Goal: Information Seeking & Learning: Learn about a topic

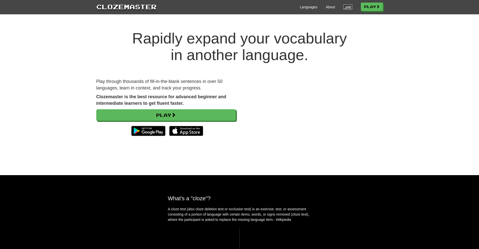
click at [345, 6] on link "Login" at bounding box center [348, 7] width 9 height 5
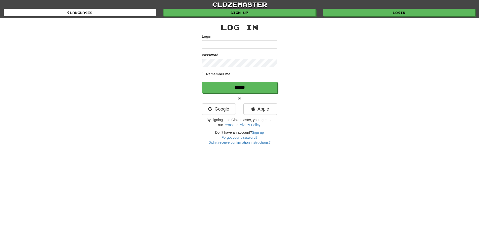
click at [211, 44] on input "Login" at bounding box center [239, 44] width 75 height 9
type input "*******"
click at [242, 87] on input "******" at bounding box center [239, 88] width 75 height 12
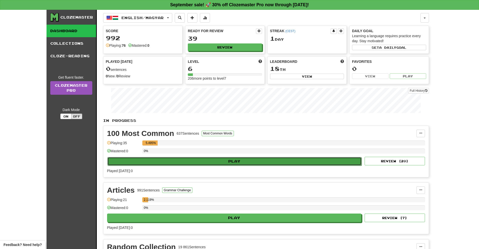
click at [222, 162] on button "Play" at bounding box center [234, 161] width 255 height 9
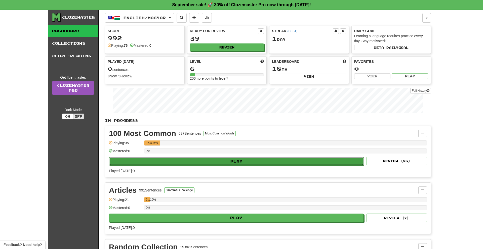
select select "**"
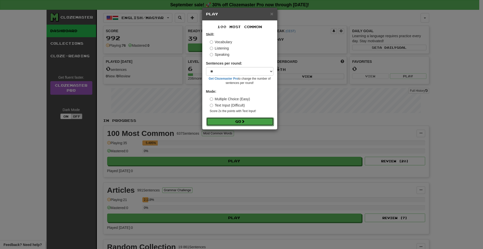
click at [238, 122] on button "Go" at bounding box center [239, 121] width 67 height 9
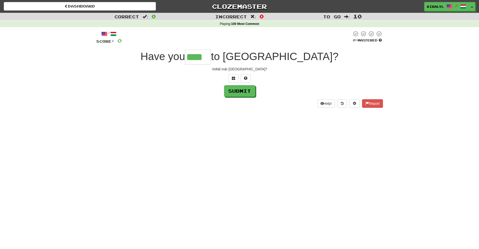
type input "****"
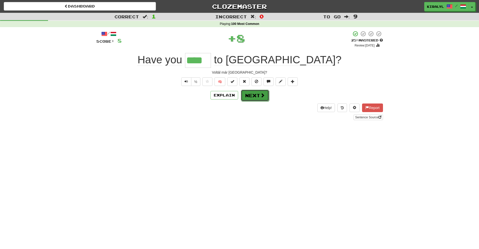
click at [254, 95] on button "Next" at bounding box center [255, 96] width 28 height 12
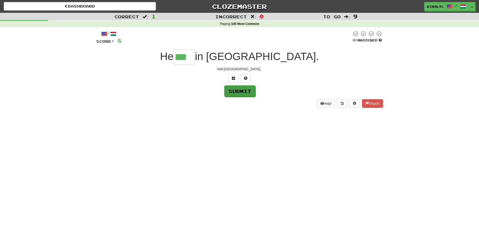
type input "***"
click at [246, 90] on button "Submit" at bounding box center [239, 92] width 31 height 12
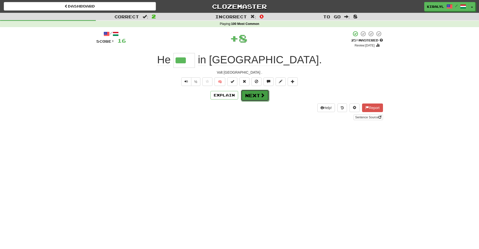
click at [250, 94] on button "Next" at bounding box center [255, 96] width 28 height 12
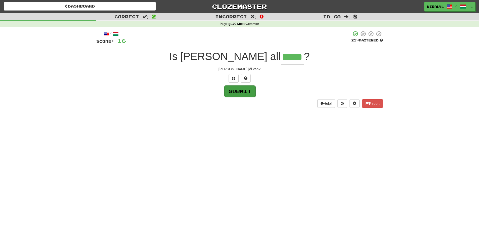
type input "*****"
click at [240, 92] on button "Submit" at bounding box center [239, 92] width 31 height 12
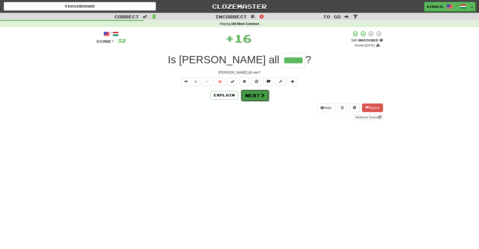
click at [252, 94] on button "Next" at bounding box center [255, 96] width 28 height 12
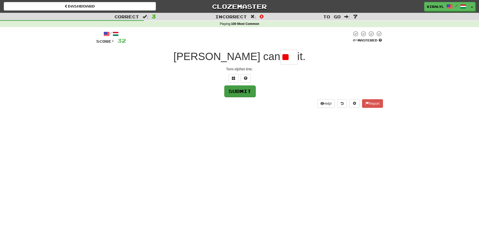
type input "*"
click at [233, 78] on span at bounding box center [234, 78] width 4 height 4
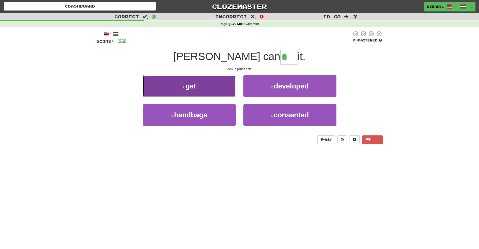
click at [191, 85] on span "get" at bounding box center [190, 86] width 11 height 8
type input "***"
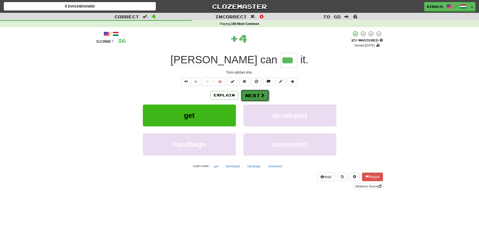
click at [256, 95] on button "Next" at bounding box center [255, 96] width 28 height 12
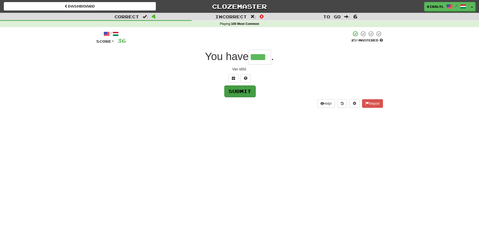
type input "****"
click at [240, 93] on button "Submit" at bounding box center [239, 92] width 31 height 12
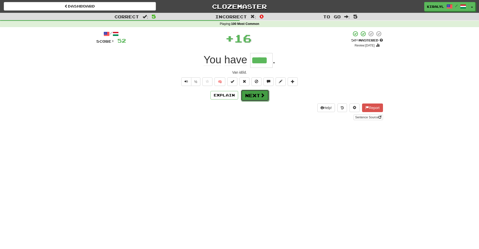
click at [251, 95] on button "Next" at bounding box center [255, 96] width 28 height 12
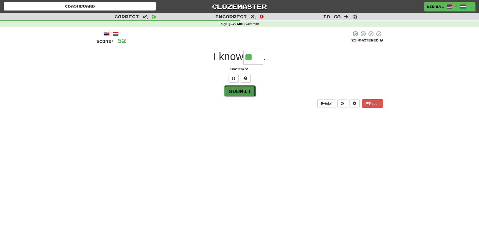
click at [241, 91] on button "Submit" at bounding box center [239, 92] width 31 height 12
click at [258, 58] on input "**" at bounding box center [254, 57] width 20 height 15
click at [243, 91] on button "Submit" at bounding box center [239, 92] width 31 height 12
type input "***"
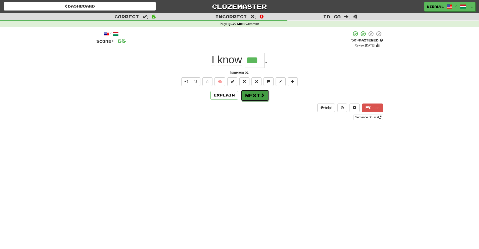
click at [252, 96] on button "Next" at bounding box center [255, 96] width 28 height 12
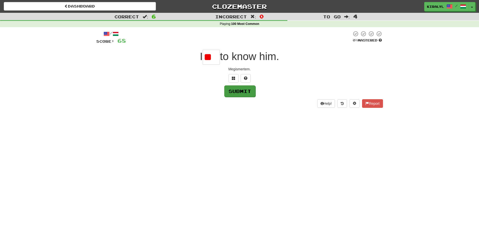
type input "*"
click at [232, 78] on span at bounding box center [234, 78] width 4 height 4
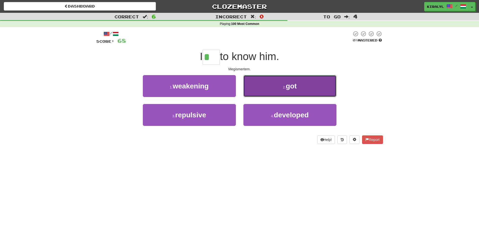
click at [291, 85] on span "got" at bounding box center [291, 86] width 11 height 8
type input "***"
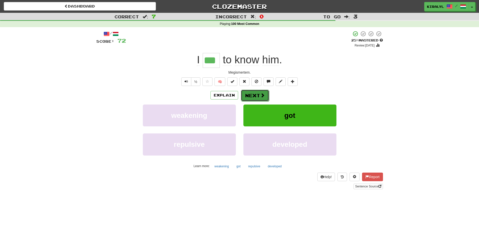
click at [253, 92] on button "Next" at bounding box center [255, 96] width 28 height 12
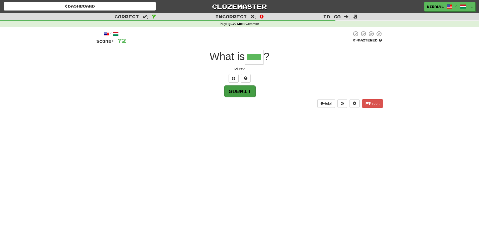
type input "****"
click at [244, 92] on button "Submit" at bounding box center [239, 92] width 31 height 12
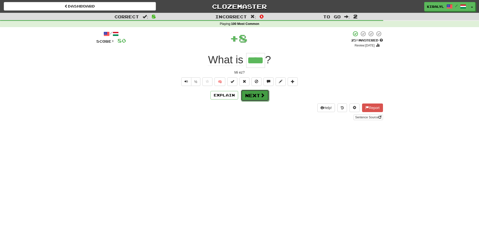
click at [254, 93] on button "Next" at bounding box center [255, 96] width 28 height 12
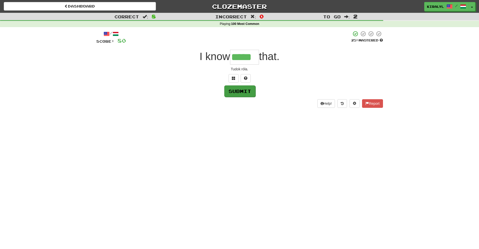
type input "*****"
click at [242, 92] on button "Submit" at bounding box center [239, 92] width 31 height 12
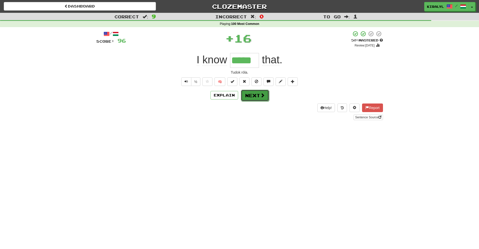
click at [253, 94] on button "Next" at bounding box center [255, 96] width 28 height 12
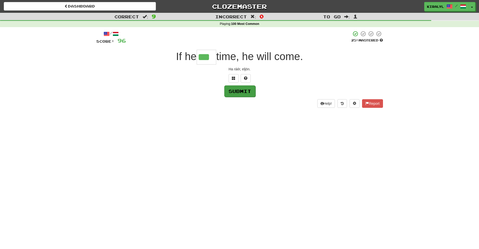
type input "***"
click at [238, 90] on button "Submit" at bounding box center [239, 92] width 31 height 12
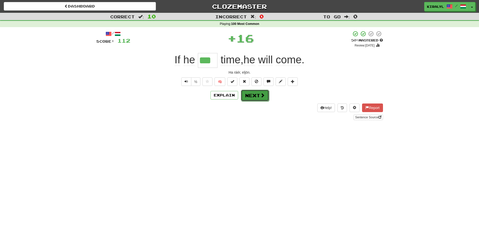
click at [250, 95] on button "Next" at bounding box center [255, 96] width 28 height 12
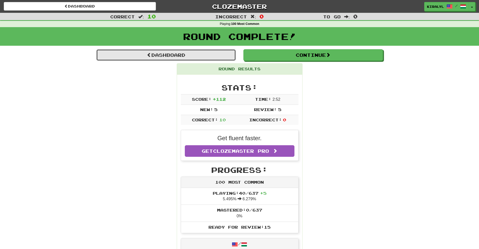
click at [172, 53] on link "Dashboard" at bounding box center [166, 55] width 140 height 12
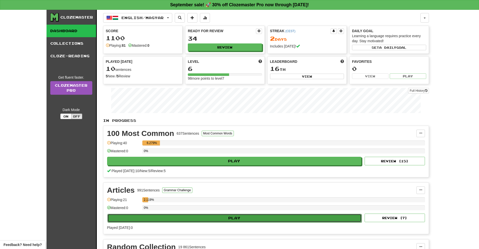
click at [225, 218] on button "Play" at bounding box center [234, 218] width 255 height 9
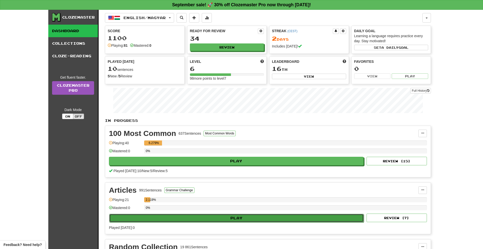
select select "**"
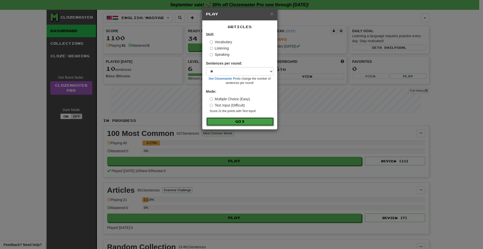
click at [240, 120] on button "Go" at bounding box center [239, 121] width 67 height 9
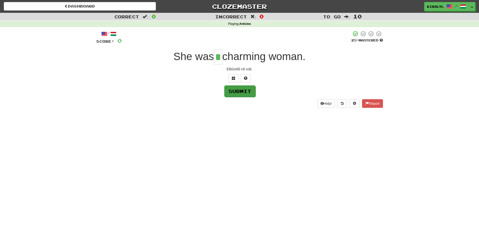
type input "*"
click at [239, 91] on button "Submit" at bounding box center [239, 92] width 31 height 12
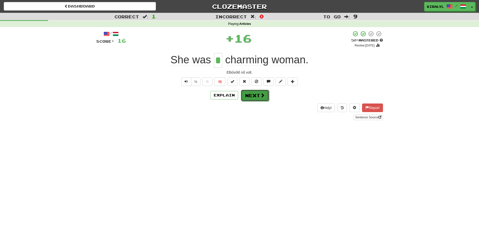
click at [253, 94] on button "Next" at bounding box center [255, 96] width 28 height 12
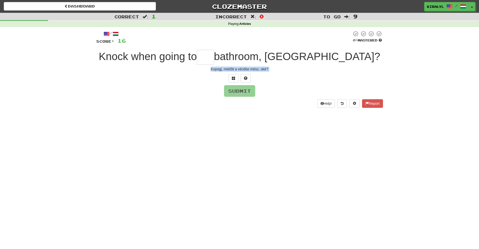
drag, startPoint x: 211, startPoint y: 69, endPoint x: 264, endPoint y: 72, distance: 52.9
click at [264, 72] on div "/ Score: 16 0 % Mastered Knock when going to bathroom, OK? Kopogj, mielőtt a vé…" at bounding box center [239, 69] width 287 height 77
drag, startPoint x: 262, startPoint y: 116, endPoint x: 259, endPoint y: 110, distance: 6.0
click at [262, 116] on div "Dashboard Clozemaster kiralyl / Toggle Dropdown Dashboard Leaderboard Activity …" at bounding box center [239, 124] width 479 height 249
drag, startPoint x: 211, startPoint y: 68, endPoint x: 268, endPoint y: 67, distance: 57.4
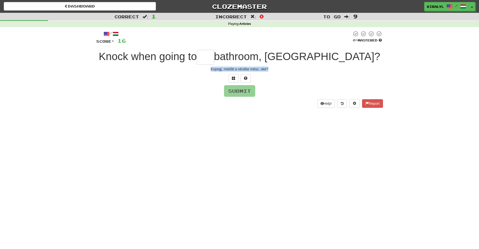
click at [268, 67] on div "Kopogj, mielőtt a vécébe mész, oké?" at bounding box center [239, 69] width 287 height 5
copy div "Kopogj, mielőtt a vécébe mész, oké?"
click at [224, 120] on div "Dashboard Clozemaster kiralyl / Toggle Dropdown Dashboard Leaderboard Activity …" at bounding box center [239, 124] width 479 height 249
click at [214, 54] on input "text" at bounding box center [205, 57] width 17 height 15
type input "***"
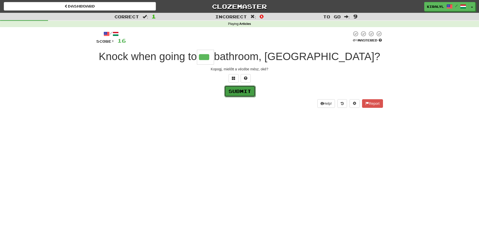
click at [240, 90] on button "Submit" at bounding box center [239, 92] width 31 height 12
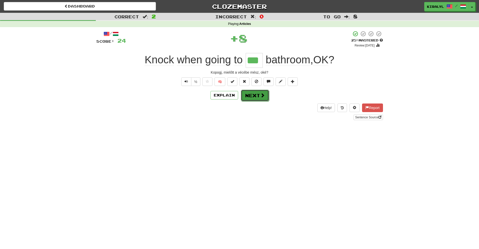
click at [250, 91] on button "Next" at bounding box center [255, 96] width 28 height 12
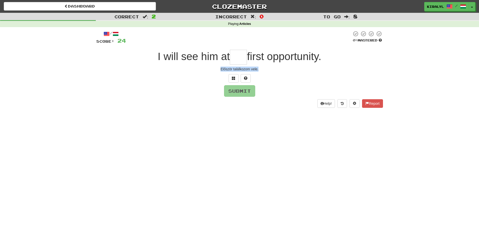
drag, startPoint x: 221, startPoint y: 69, endPoint x: 262, endPoint y: 73, distance: 41.4
click at [260, 71] on div "Először találkozom vele." at bounding box center [239, 69] width 287 height 5
copy div "Először találkozom vele."
click at [235, 57] on input "text" at bounding box center [238, 57] width 17 height 15
type input "***"
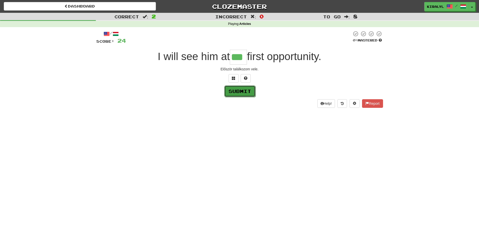
click at [238, 91] on button "Submit" at bounding box center [239, 92] width 31 height 12
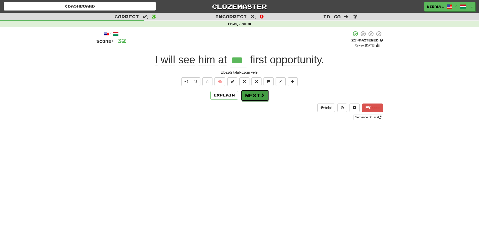
click at [250, 95] on button "Next" at bounding box center [255, 96] width 28 height 12
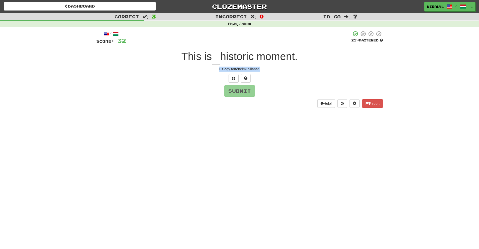
drag, startPoint x: 220, startPoint y: 69, endPoint x: 263, endPoint y: 72, distance: 43.1
click at [261, 68] on div "Ez egy történelmi pillanat." at bounding box center [239, 69] width 287 height 5
copy div "Ez egy történelmi pillanat."
click at [215, 55] on input "text" at bounding box center [216, 57] width 8 height 15
type input "*"
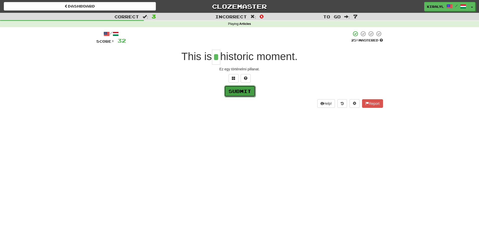
click at [238, 91] on button "Submit" at bounding box center [239, 92] width 31 height 12
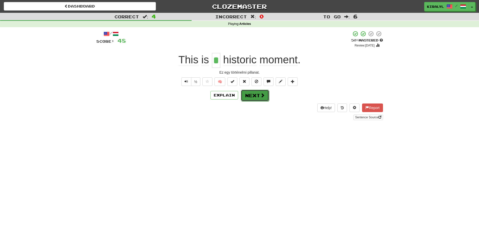
click at [254, 96] on button "Next" at bounding box center [255, 96] width 28 height 12
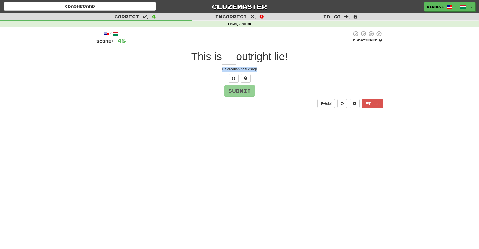
drag, startPoint x: 222, startPoint y: 68, endPoint x: 258, endPoint y: 70, distance: 35.8
click at [258, 70] on div "Ez arcátlan hazugság!" at bounding box center [239, 69] width 287 height 5
copy div "Ez arcátlan hazugság!"
click at [227, 59] on input "text" at bounding box center [229, 57] width 14 height 15
type input "**"
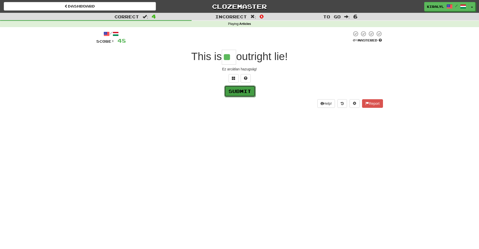
click at [245, 90] on button "Submit" at bounding box center [239, 92] width 31 height 12
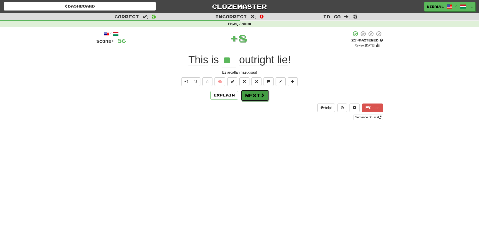
click at [254, 94] on button "Next" at bounding box center [255, 96] width 28 height 12
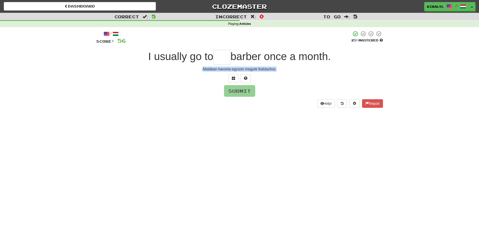
drag, startPoint x: 203, startPoint y: 69, endPoint x: 276, endPoint y: 70, distance: 74.0
click at [276, 70] on div "Általában havonta egyszer megyek fodrászhoz." at bounding box center [239, 69] width 287 height 5
copy div "Általában havonta egyszer megyek fodrászhoz."
click at [222, 56] on input "text" at bounding box center [221, 57] width 17 height 15
type input "***"
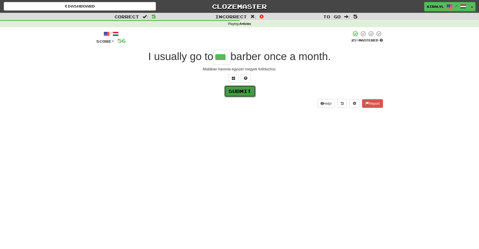
click at [240, 91] on button "Submit" at bounding box center [239, 92] width 31 height 12
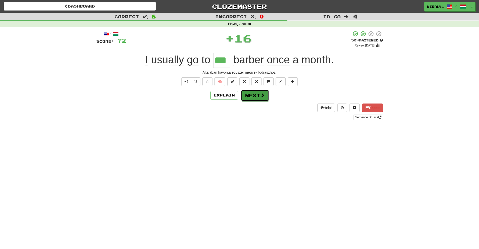
click at [252, 94] on button "Next" at bounding box center [255, 96] width 28 height 12
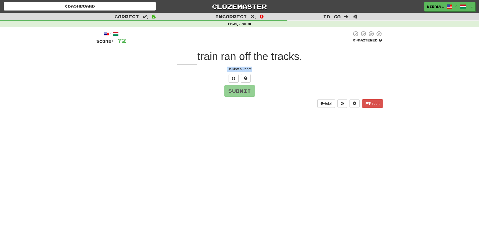
drag, startPoint x: 227, startPoint y: 69, endPoint x: 255, endPoint y: 70, distance: 28.2
click at [255, 70] on div "Kisiklott a vonat." at bounding box center [239, 69] width 287 height 5
copy div "Kisiklott a vonat."
click at [184, 53] on input "text" at bounding box center [187, 57] width 21 height 15
type input "***"
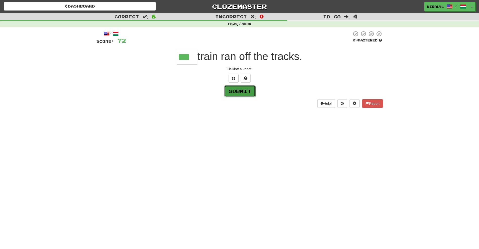
click at [231, 90] on button "Submit" at bounding box center [239, 92] width 31 height 12
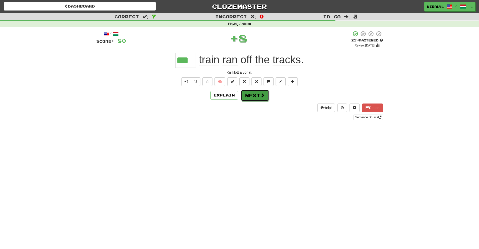
click at [247, 95] on button "Next" at bounding box center [255, 96] width 28 height 12
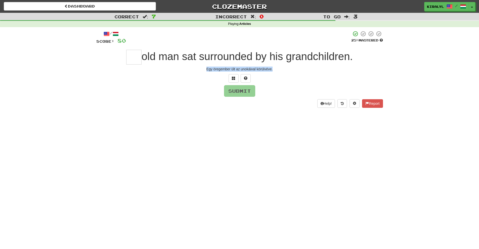
drag, startPoint x: 206, startPoint y: 68, endPoint x: 274, endPoint y: 68, distance: 68.4
click at [274, 68] on div "Egy öregember ült az unokáival körülvéve." at bounding box center [239, 69] width 287 height 5
copy div "Egy öregember ült az unokáival körülvéve."
click at [176, 97] on div "/ Score: 80 25 % Mastered old man sat surrounded by his grandchildren. Egy öreg…" at bounding box center [239, 69] width 287 height 77
click at [134, 55] on input "text" at bounding box center [133, 57] width 15 height 15
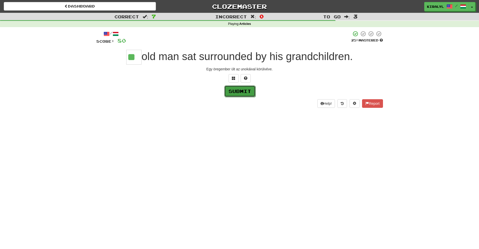
click at [242, 93] on button "Submit" at bounding box center [239, 92] width 31 height 12
type input "**"
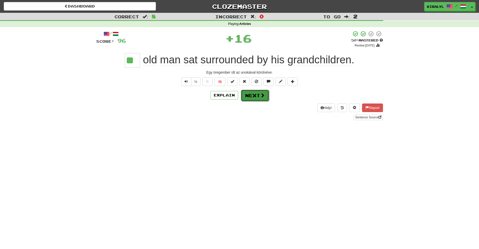
click at [251, 94] on button "Next" at bounding box center [255, 96] width 28 height 12
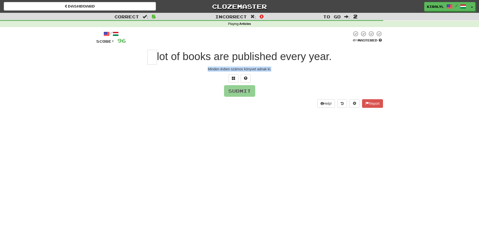
drag, startPoint x: 207, startPoint y: 68, endPoint x: 271, endPoint y: 75, distance: 64.1
click at [271, 69] on div "Minden évben számos könyvet adnak ki." at bounding box center [239, 69] width 287 height 5
copy div "Minden évben számos könyvet adnak ki."
click at [152, 58] on input "text" at bounding box center [152, 57] width 10 height 15
click at [244, 92] on button "Submit" at bounding box center [239, 92] width 31 height 12
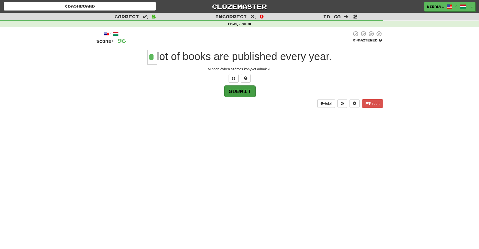
type input "*"
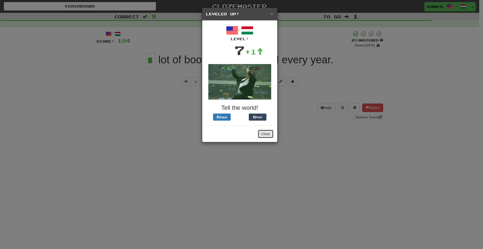
click at [263, 135] on button "Close" at bounding box center [266, 134] width 16 height 9
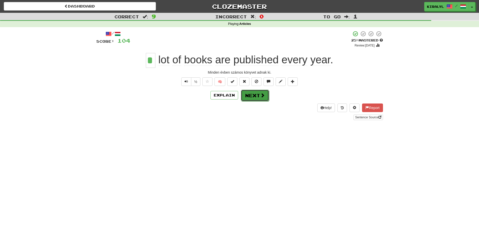
click at [253, 94] on button "Next" at bounding box center [255, 96] width 28 height 12
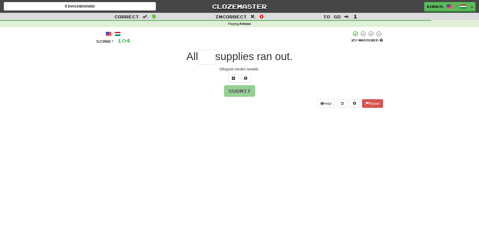
click at [220, 68] on div "Elfogyott minden tartalék." at bounding box center [239, 69] width 287 height 5
drag, startPoint x: 220, startPoint y: 68, endPoint x: 262, endPoint y: 69, distance: 42.0
click at [262, 69] on div "Elfogyott minden tartalék." at bounding box center [239, 69] width 287 height 5
copy div "Elfogyott minden tartalék."
click at [201, 56] on input "text" at bounding box center [206, 57] width 17 height 15
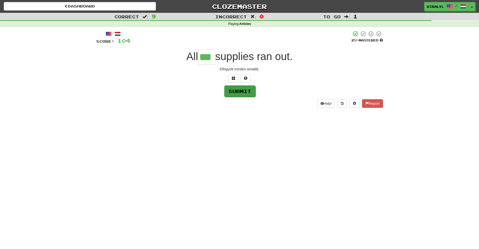
type input "***"
click at [237, 90] on button "Submit" at bounding box center [239, 92] width 31 height 12
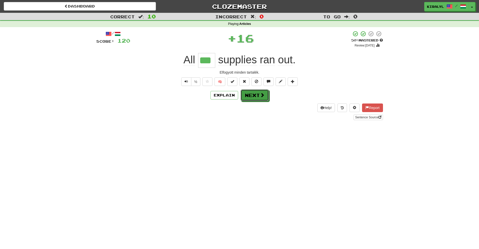
click at [249, 94] on button "Next" at bounding box center [255, 96] width 28 height 12
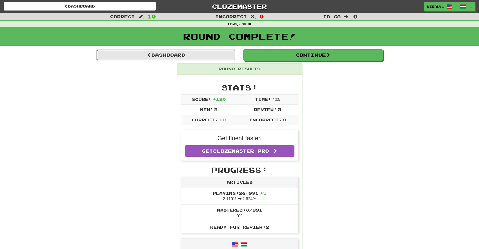
click at [164, 54] on link "Dashboard" at bounding box center [166, 55] width 140 height 12
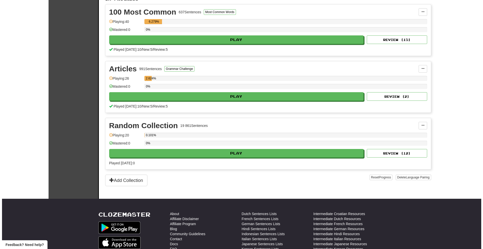
scroll to position [126, 0]
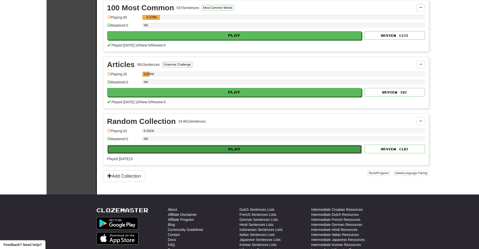
click at [211, 149] on button "Play" at bounding box center [234, 149] width 255 height 9
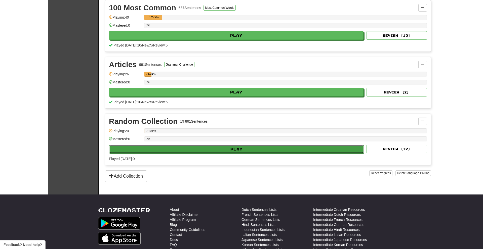
select select "**"
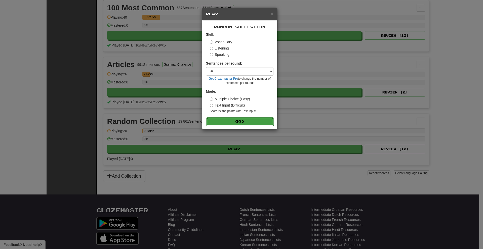
click at [238, 122] on button "Go" at bounding box center [239, 121] width 67 height 9
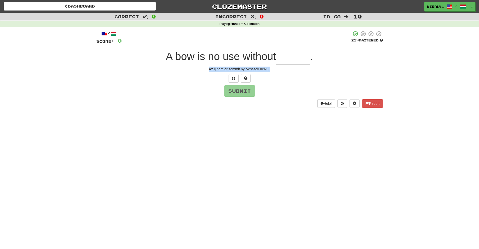
drag, startPoint x: 209, startPoint y: 69, endPoint x: 268, endPoint y: 75, distance: 59.7
click at [270, 70] on div "Az íj nem ér semmit nyílvesszők nélkül." at bounding box center [239, 69] width 287 height 5
copy div "Az íj nem ér semmit nyílvesszők nélkül."
click at [285, 59] on input "text" at bounding box center [293, 57] width 34 height 15
click at [235, 93] on button "Submit" at bounding box center [239, 92] width 31 height 12
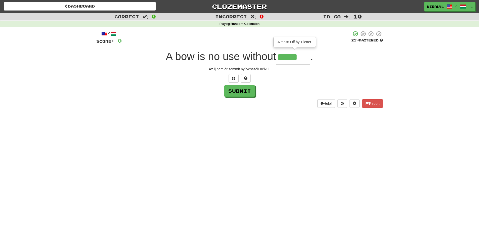
click at [308, 57] on input "*****" at bounding box center [293, 57] width 34 height 15
type input "******"
click at [236, 92] on button "Submit" at bounding box center [239, 92] width 31 height 12
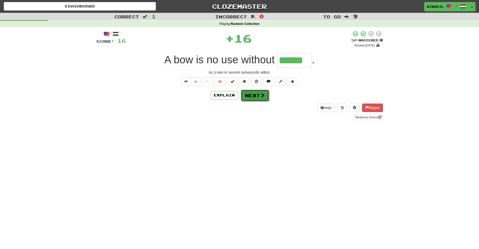
click at [254, 95] on button "Next" at bounding box center [255, 96] width 28 height 12
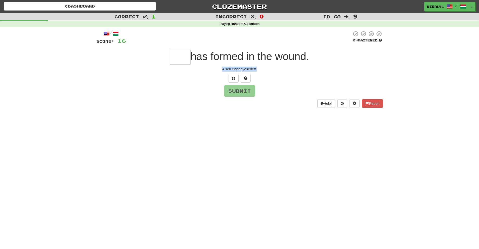
drag, startPoint x: 222, startPoint y: 67, endPoint x: 258, endPoint y: 68, distance: 35.2
click at [258, 68] on div "A seb elgennyesedett." at bounding box center [239, 69] width 287 height 5
copy div "A seb elgennyesedett."
click at [232, 79] on span at bounding box center [234, 78] width 4 height 4
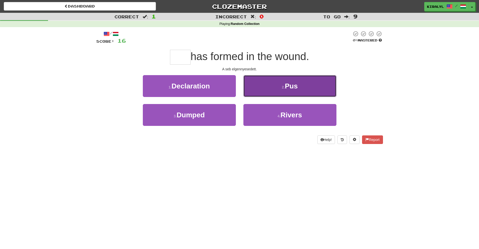
click at [298, 85] on span "Pus" at bounding box center [291, 86] width 13 height 8
type input "***"
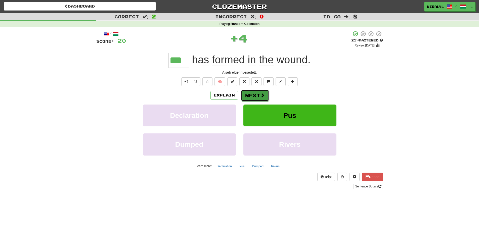
click at [253, 96] on button "Next" at bounding box center [255, 96] width 28 height 12
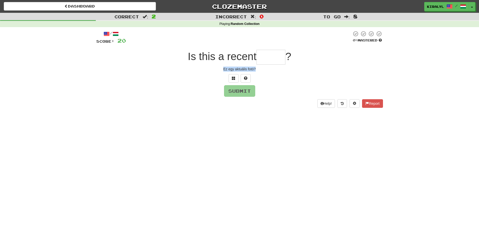
drag, startPoint x: 222, startPoint y: 69, endPoint x: 260, endPoint y: 75, distance: 38.6
click at [259, 71] on div "Ez egy aktuális fotó?" at bounding box center [239, 69] width 287 height 5
copy div "Ez egy aktuális fotó?"
click at [214, 154] on div "Dashboard Clozemaster kiralyl / Toggle Dropdown Dashboard Leaderboard Activity …" at bounding box center [239, 124] width 479 height 249
click at [260, 56] on input "text" at bounding box center [271, 57] width 29 height 15
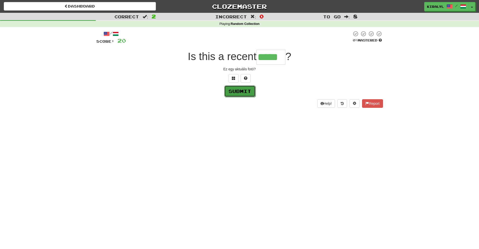
click at [243, 93] on button "Submit" at bounding box center [239, 92] width 31 height 12
type input "*****"
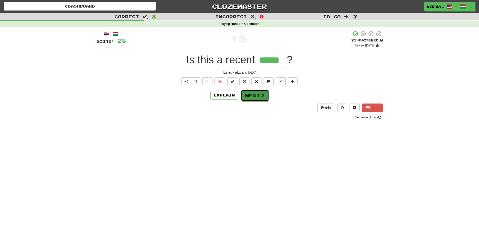
click at [251, 94] on button "Next" at bounding box center [255, 96] width 28 height 12
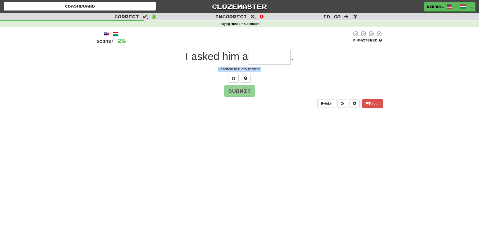
drag, startPoint x: 220, startPoint y: 67, endPoint x: 264, endPoint y: 72, distance: 43.6
click at [263, 67] on div "Feltettem neki egy kérdést." at bounding box center [239, 69] width 287 height 5
copy div "Feltettem neki egy kérdést."
click at [254, 56] on input "text" at bounding box center [269, 57] width 43 height 15
type input "********"
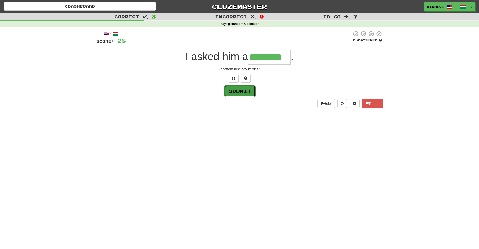
click at [241, 91] on button "Submit" at bounding box center [239, 92] width 31 height 12
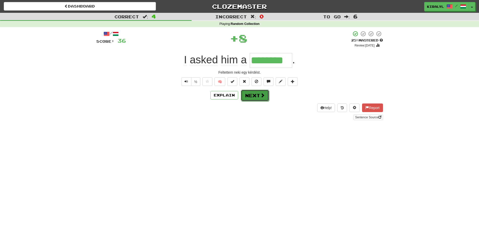
click at [255, 96] on button "Next" at bounding box center [255, 96] width 28 height 12
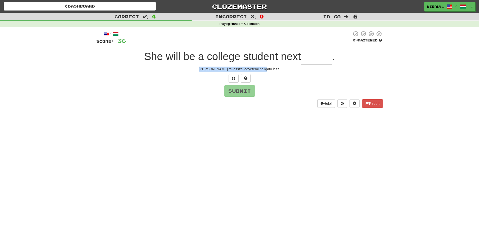
drag, startPoint x: 210, startPoint y: 68, endPoint x: 270, endPoint y: 71, distance: 60.4
click at [270, 71] on div "Jövő tavasszal egyetemi hallgató lesz." at bounding box center [239, 69] width 287 height 5
copy div "Jövő tavasszal egyetemi hallgató lesz."
click at [309, 56] on input "text" at bounding box center [316, 57] width 31 height 15
click at [233, 79] on span at bounding box center [234, 78] width 4 height 4
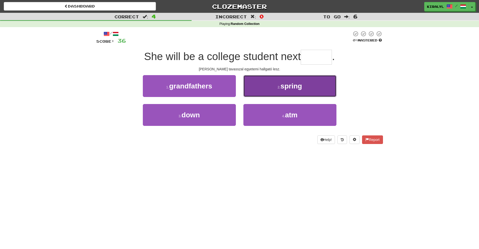
click at [289, 85] on span "spring" at bounding box center [292, 86] width 22 height 8
type input "******"
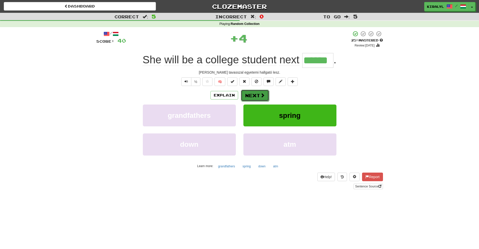
click at [252, 95] on button "Next" at bounding box center [255, 96] width 28 height 12
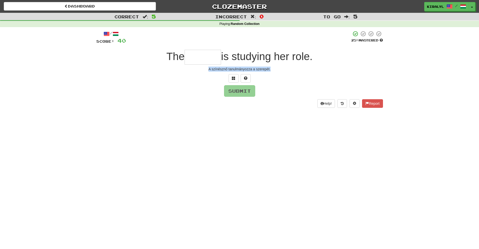
drag, startPoint x: 209, startPoint y: 69, endPoint x: 271, endPoint y: 71, distance: 62.9
click at [271, 71] on div "A színésznő tanulmányozza a szerepét." at bounding box center [239, 69] width 287 height 5
copy div "A színésznő tanulmányozza a szerepét."
click at [188, 58] on input "text" at bounding box center [203, 57] width 36 height 15
type input "*******"
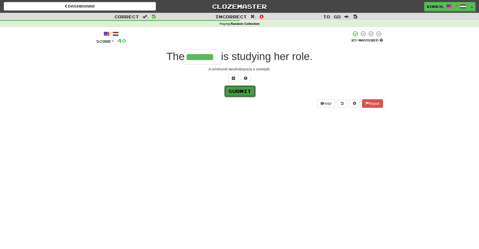
click at [235, 90] on button "Submit" at bounding box center [239, 92] width 31 height 12
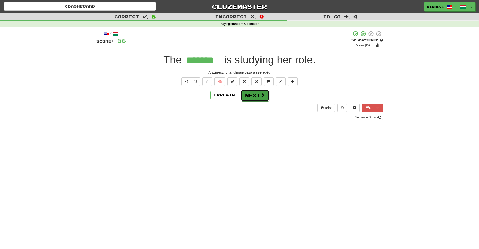
click at [255, 96] on button "Next" at bounding box center [255, 96] width 28 height 12
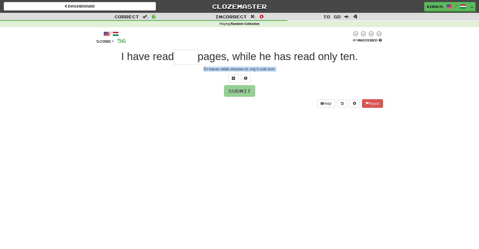
drag, startPoint x: 204, startPoint y: 68, endPoint x: 277, endPoint y: 75, distance: 73.5
click at [278, 72] on div "/ Score: 56 0 % Mastered I have read pages, while he has read only ten. Én hatv…" at bounding box center [239, 69] width 287 height 77
copy body "Én hatvan oldalt olvastam el, míg ő csak tízet. Submit Help! Report"
click at [183, 58] on input "text" at bounding box center [186, 57] width 24 height 15
click at [232, 77] on span at bounding box center [234, 78] width 4 height 4
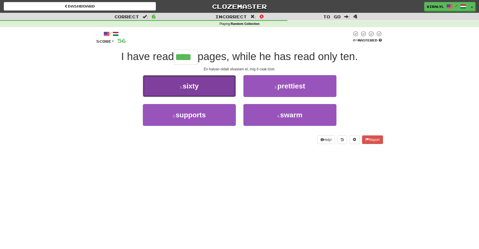
click at [193, 86] on span "sixty" at bounding box center [191, 86] width 16 height 8
type input "*****"
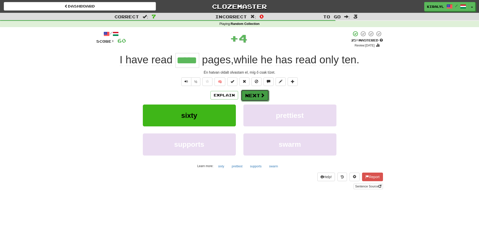
click at [255, 95] on button "Next" at bounding box center [255, 96] width 28 height 12
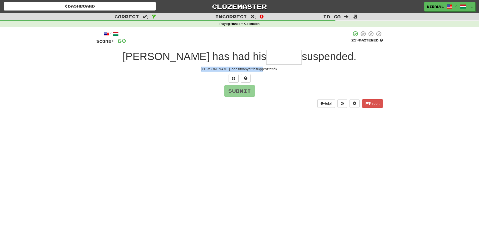
drag, startPoint x: 212, startPoint y: 68, endPoint x: 269, endPoint y: 73, distance: 57.6
click at [269, 71] on div "Tom jogosítványát felfüggesztették." at bounding box center [239, 69] width 287 height 5
copy div "Tom jogosítványát felfüggesztették."
click at [234, 79] on span at bounding box center [234, 78] width 4 height 4
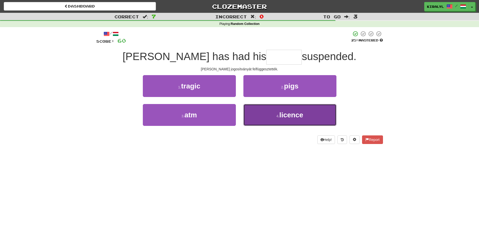
click at [287, 115] on span "licence" at bounding box center [292, 115] width 24 height 8
type input "*******"
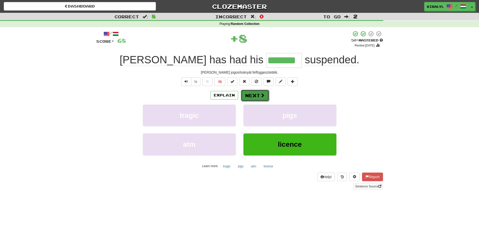
click at [254, 94] on button "Next" at bounding box center [255, 96] width 28 height 12
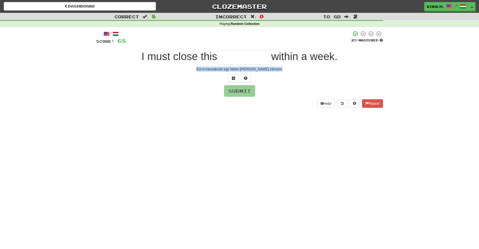
drag, startPoint x: 202, startPoint y: 68, endPoint x: 275, endPoint y: 73, distance: 73.4
click at [277, 71] on div "Ezt a tranzakciót egy héten belül le kell zárnom." at bounding box center [239, 69] width 287 height 5
copy div "Ezt a tranzakciót egy héten belül le kell zárnom."
click at [227, 54] on input "text" at bounding box center [244, 57] width 54 height 15
type input "*"
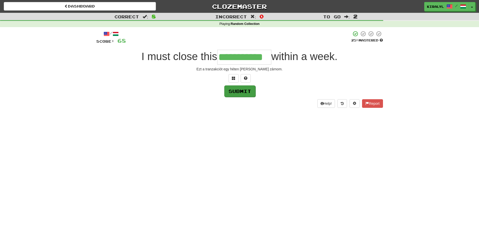
type input "**********"
click at [242, 91] on button "Submit" at bounding box center [239, 92] width 31 height 12
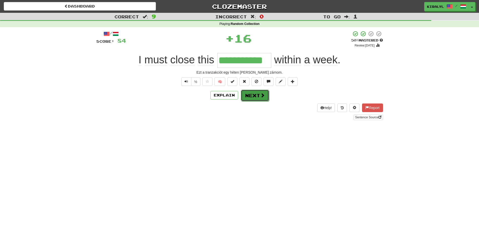
click at [252, 93] on button "Next" at bounding box center [255, 96] width 28 height 12
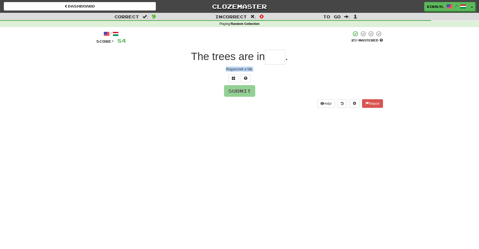
drag, startPoint x: 226, startPoint y: 68, endPoint x: 254, endPoint y: 69, distance: 27.7
click at [254, 69] on div "Rügyeznek a fák." at bounding box center [239, 69] width 287 height 5
copy div "Rügyeznek a fák."
click at [232, 80] on span at bounding box center [234, 78] width 4 height 4
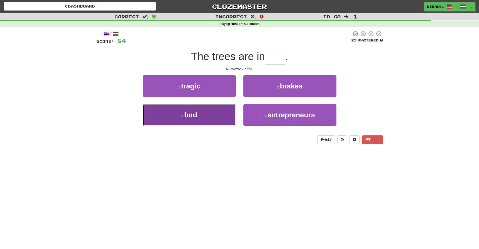
click at [182, 116] on small "3 ." at bounding box center [182, 116] width 3 height 4
type input "***"
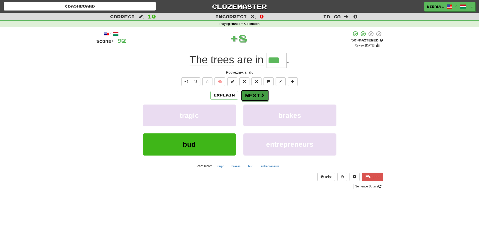
click at [256, 96] on button "Next" at bounding box center [255, 96] width 28 height 12
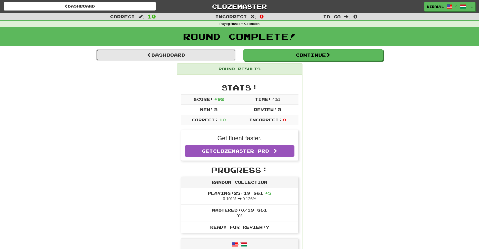
click at [168, 53] on link "Dashboard" at bounding box center [166, 55] width 140 height 12
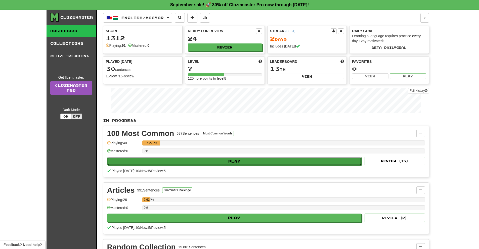
click at [211, 160] on button "Play" at bounding box center [234, 161] width 255 height 9
select select "**"
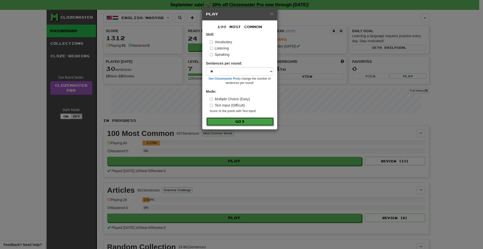
click at [235, 120] on button "Go" at bounding box center [239, 121] width 67 height 9
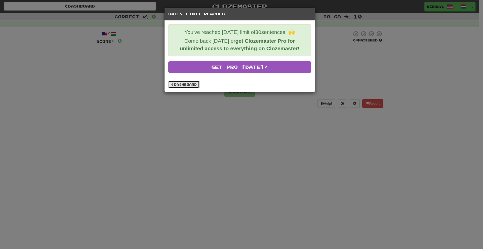
click at [181, 85] on link "Dashboard" at bounding box center [183, 85] width 31 height 8
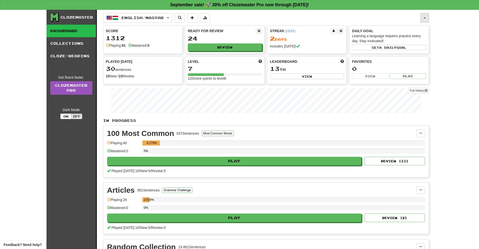
click at [426, 17] on button "button" at bounding box center [425, 18] width 9 height 10
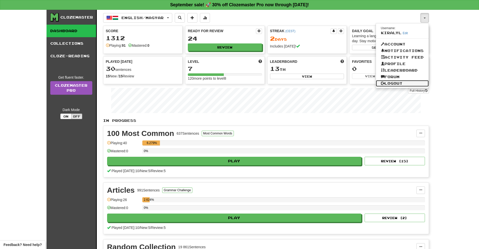
click at [399, 83] on link "Logout" at bounding box center [402, 83] width 53 height 7
